Goal: Information Seeking & Learning: Understand process/instructions

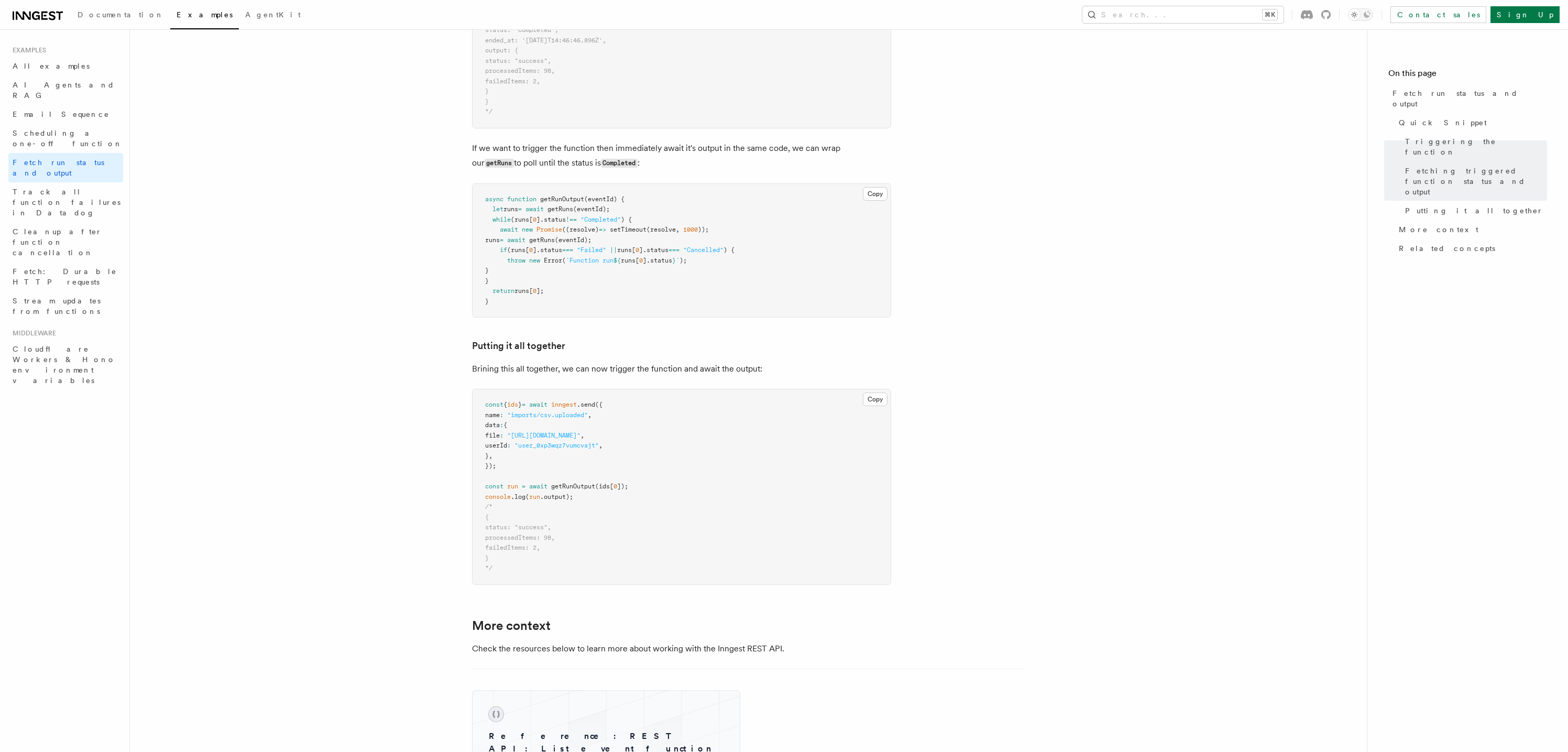
scroll to position [1070, 0]
click at [410, 338] on article "Examples Fetch run status and output Inngest provides a way to fetch the status…" at bounding box center [748, 27] width 1203 height 2103
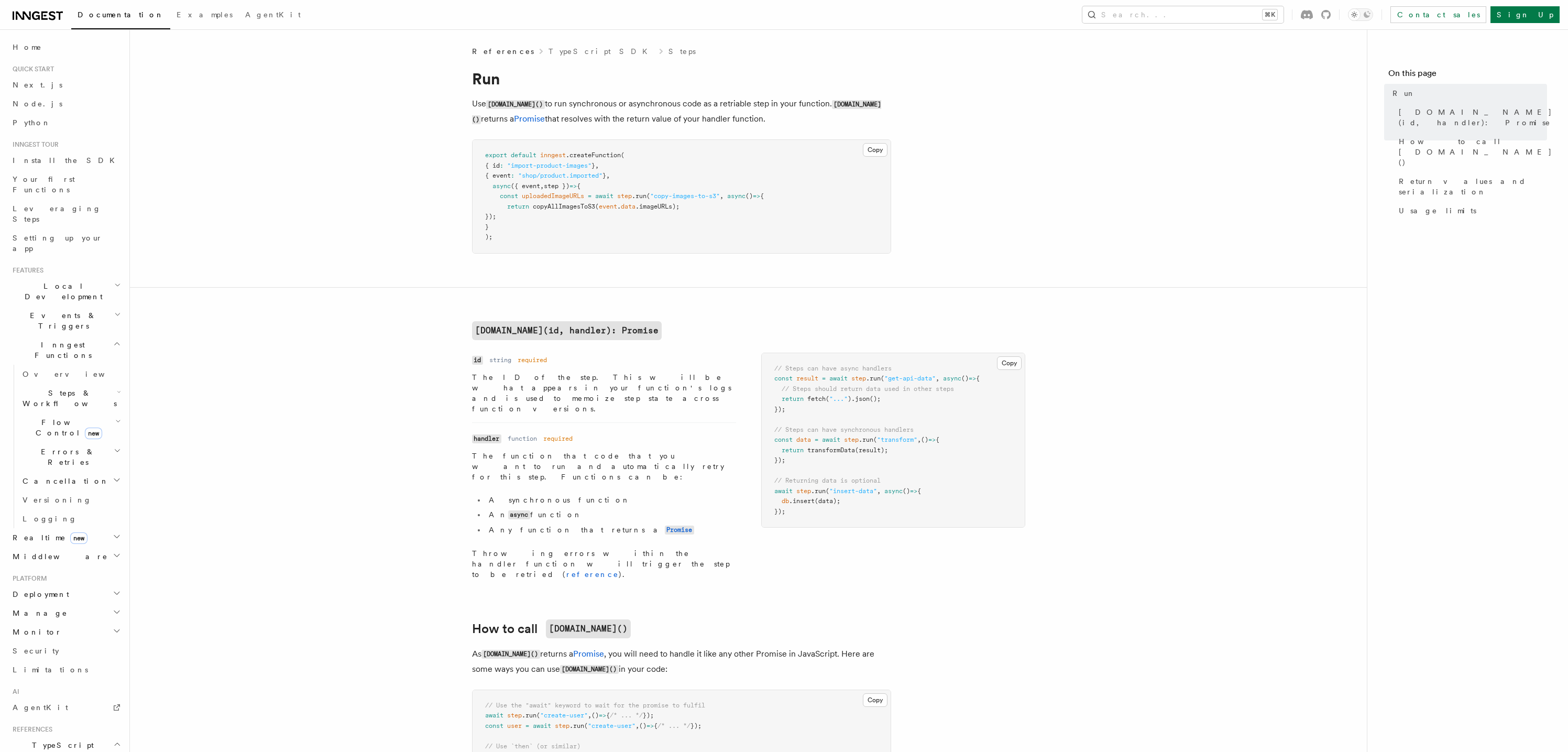
click at [335, 213] on article "References TypeScript SDK Steps Run Use [DOMAIN_NAME]() to run synchronous or a…" at bounding box center [748, 707] width 1203 height 1322
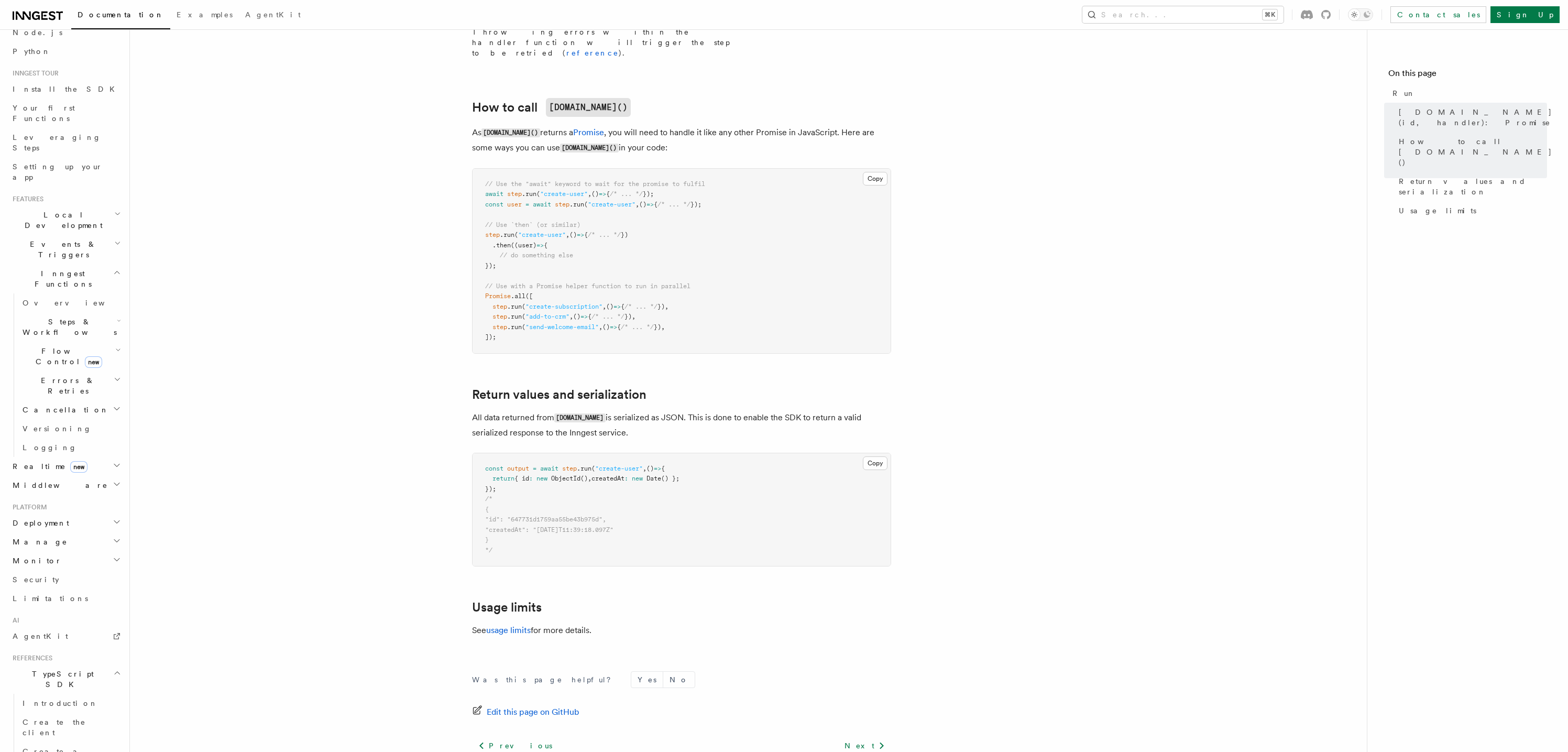
scroll to position [540, 0]
